Goal: Task Accomplishment & Management: Use online tool/utility

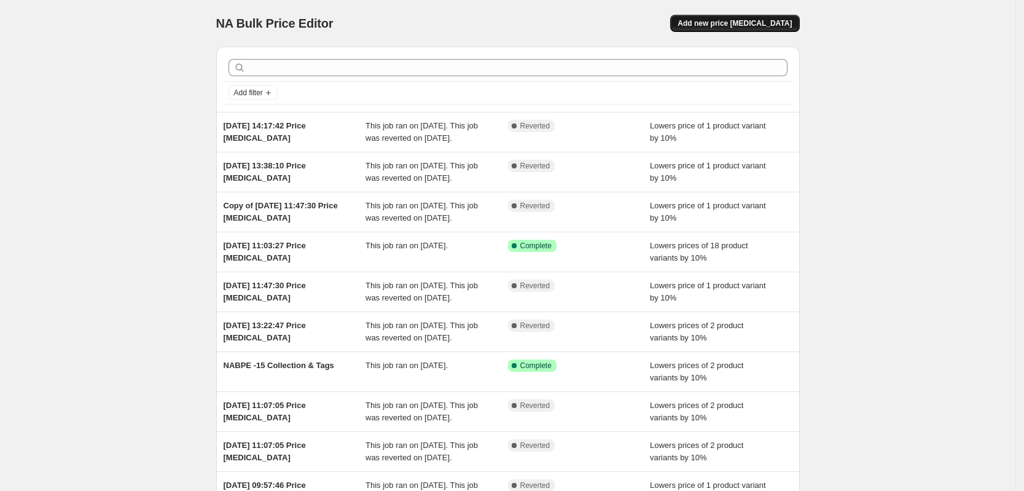
click at [795, 17] on button "Add new price [MEDICAL_DATA]" at bounding box center [734, 23] width 129 height 17
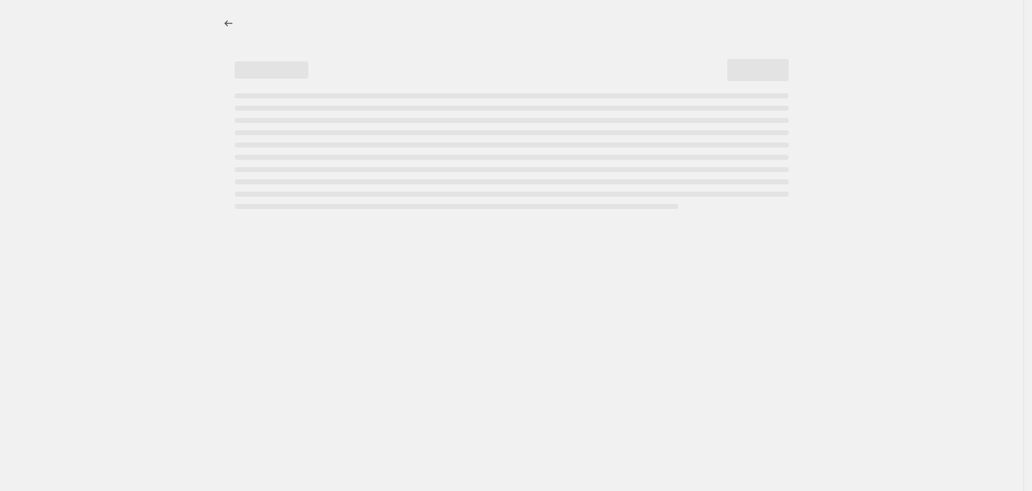
select select "percentage"
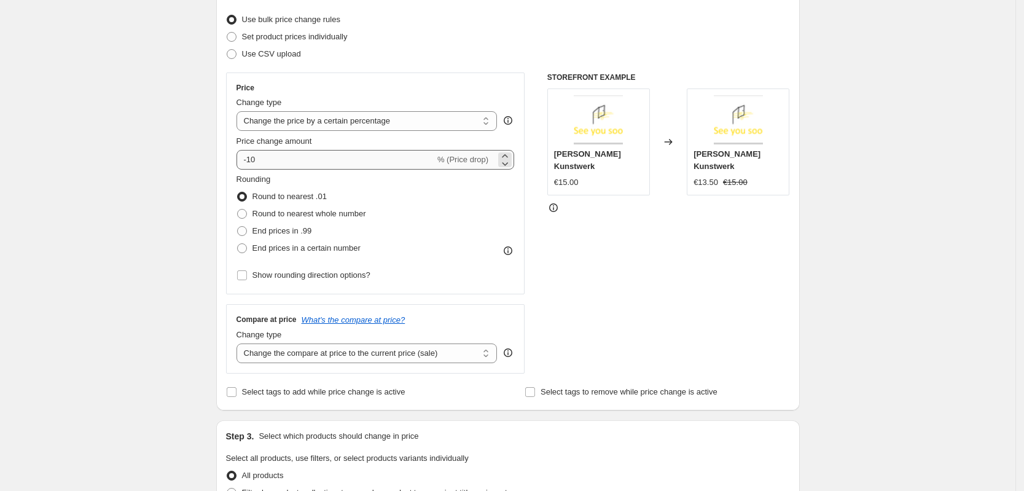
scroll to position [230, 0]
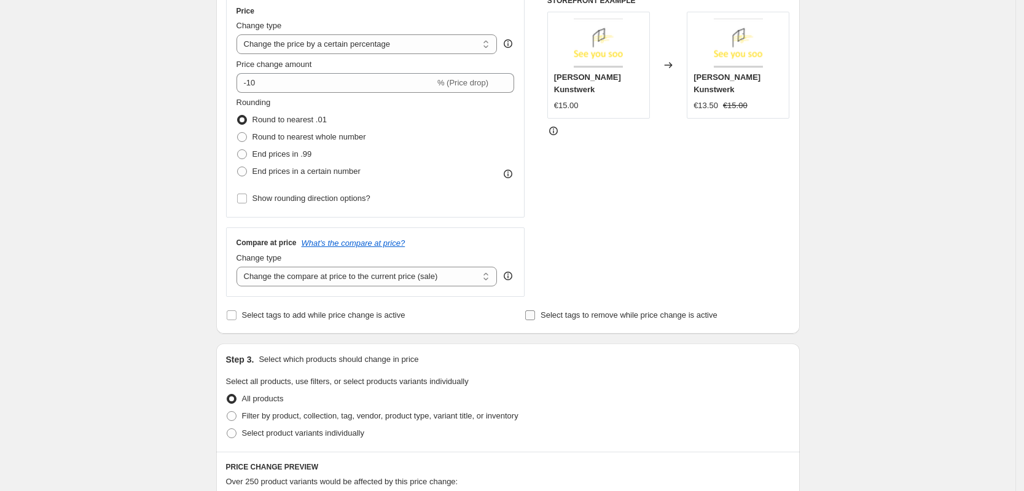
click at [540, 313] on label "Select tags to remove while price change is active" at bounding box center [621, 315] width 193 height 17
click at [535, 313] on input "Select tags to remove while price change is active" at bounding box center [530, 315] width 10 height 10
checkbox input "true"
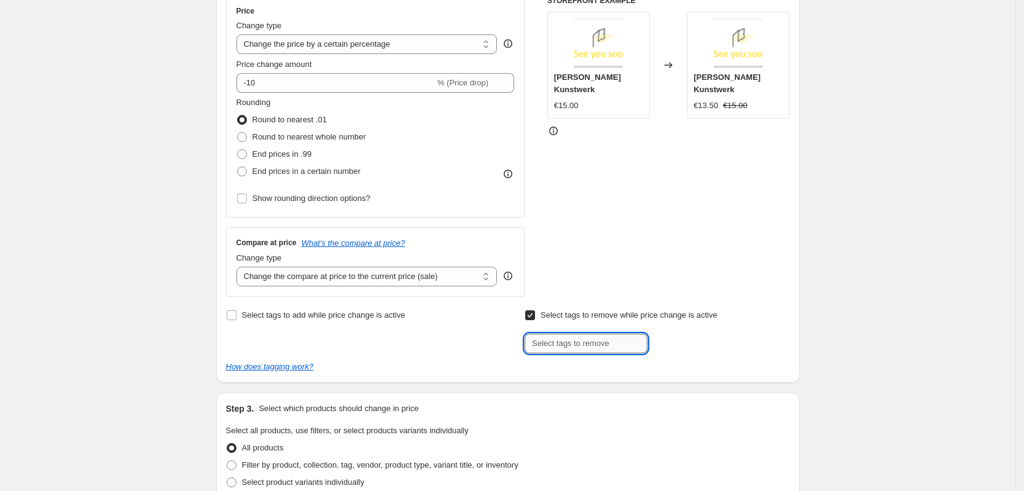
click at [577, 340] on input "text" at bounding box center [586, 344] width 123 height 20
type input "pip"
click at [683, 344] on span "pip" at bounding box center [680, 342] width 11 height 9
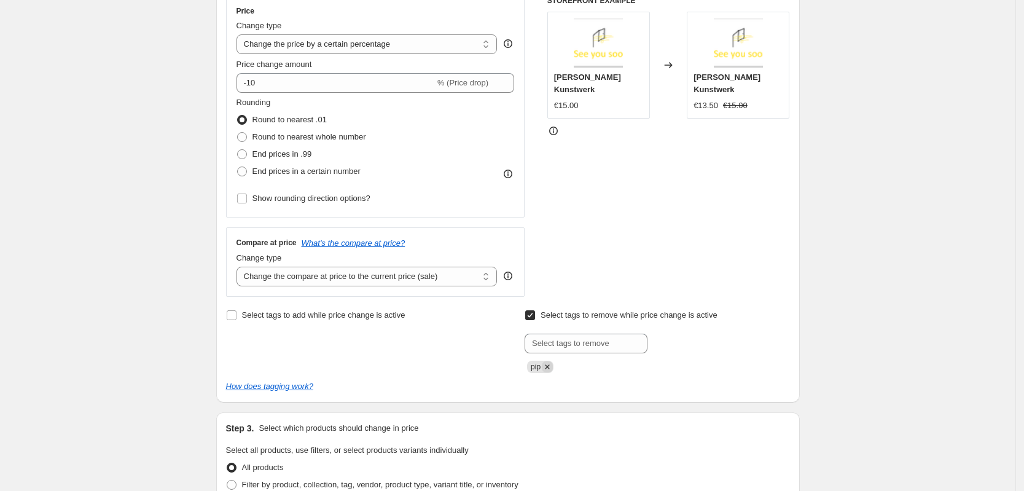
click at [553, 367] on icon "Remove pip" at bounding box center [547, 366] width 11 height 11
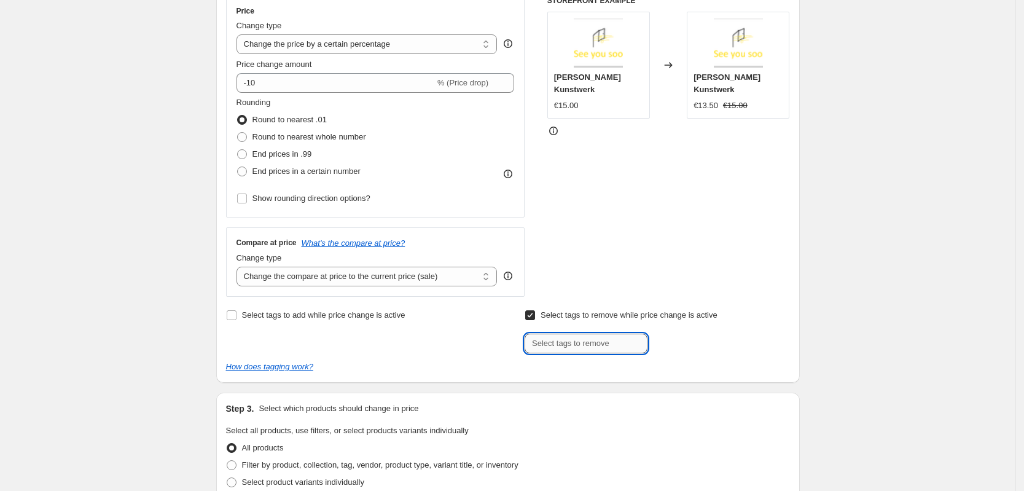
click at [575, 344] on input "text" at bounding box center [586, 344] width 123 height 20
click at [280, 361] on div "How does tagging work?" at bounding box center [508, 367] width 564 height 12
click at [287, 366] on icon "How does tagging work?" at bounding box center [269, 366] width 87 height 9
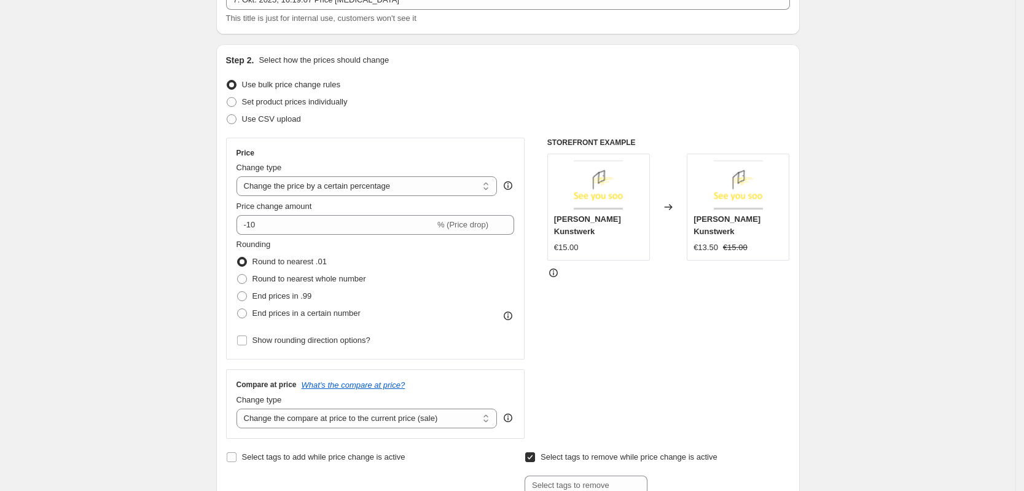
scroll to position [0, 0]
